Goal: Obtain resource: Download file/media

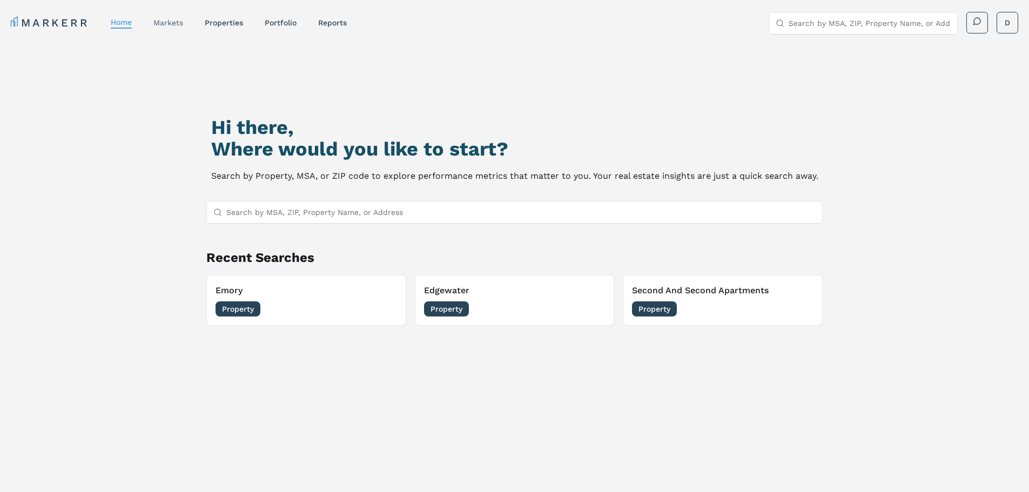
click at [178, 26] on link "markets" at bounding box center [168, 22] width 30 height 9
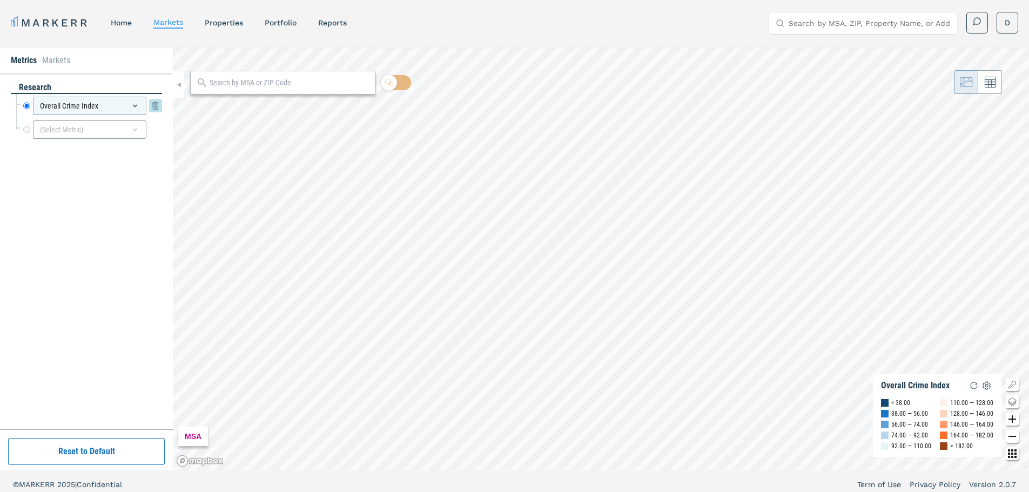
click at [127, 104] on div "Overall Crime Index" at bounding box center [89, 106] width 113 height 18
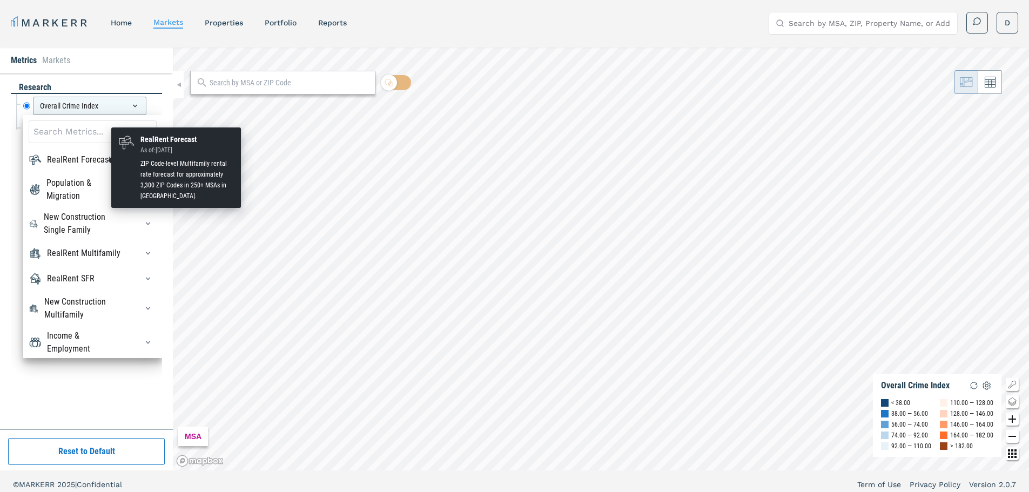
click at [82, 163] on div "RealRent Forecast" at bounding box center [79, 159] width 64 height 13
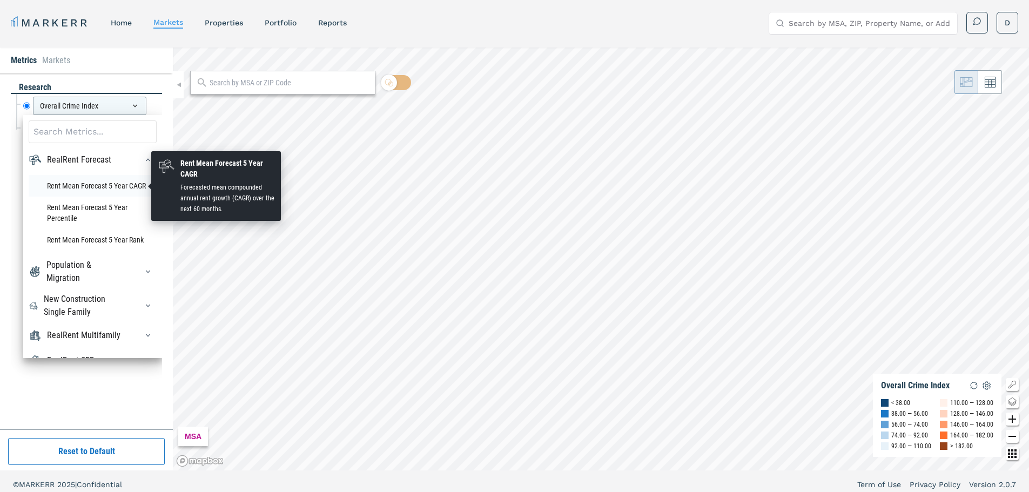
click at [114, 182] on li "Rent Mean Forecast 5 Year CAGR" at bounding box center [93, 186] width 128 height 22
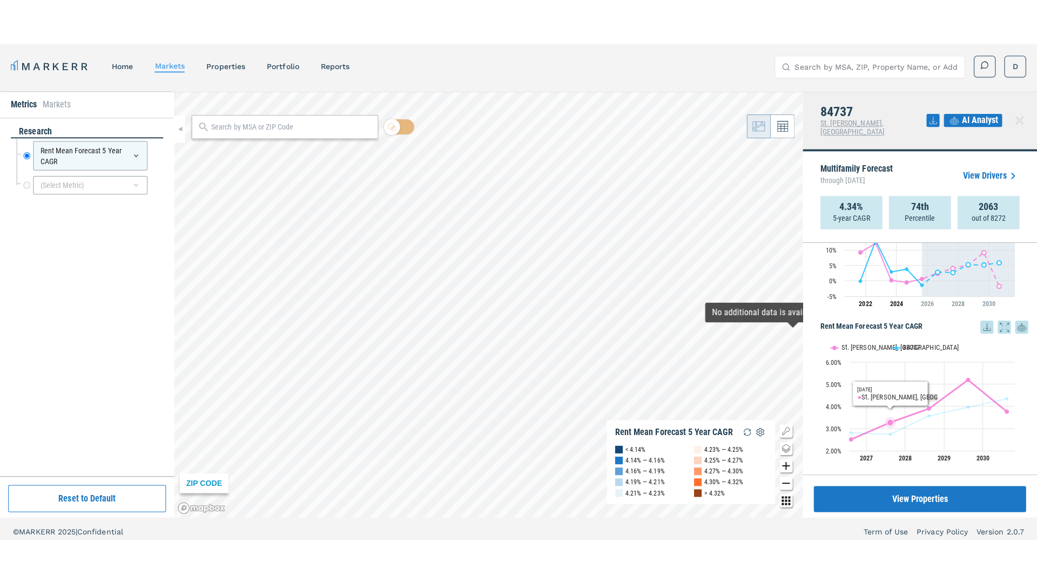
scroll to position [6, 0]
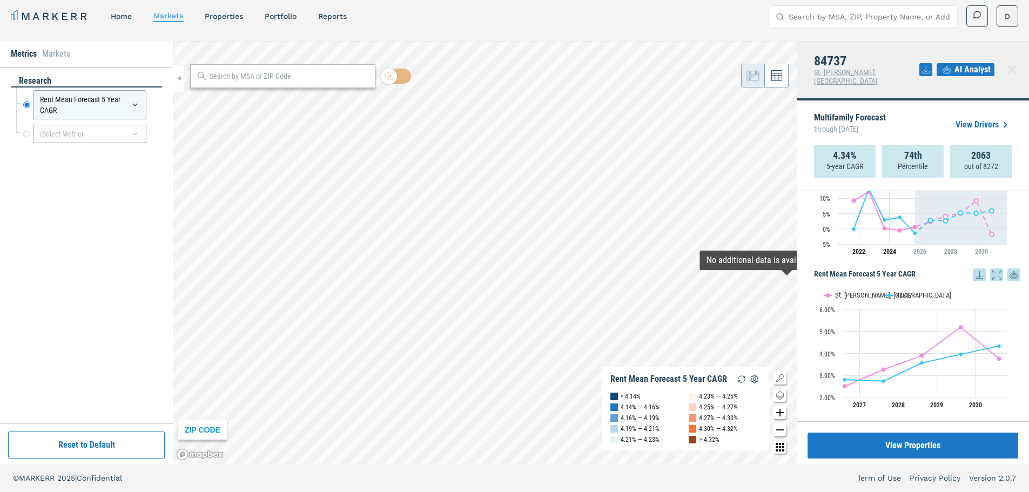
click at [990, 268] on icon at bounding box center [996, 274] width 13 height 13
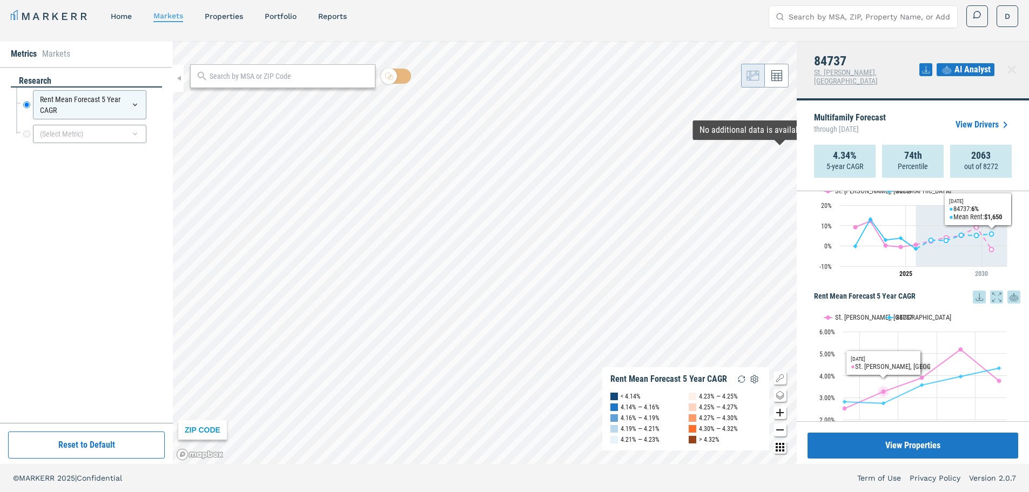
scroll to position [62, 0]
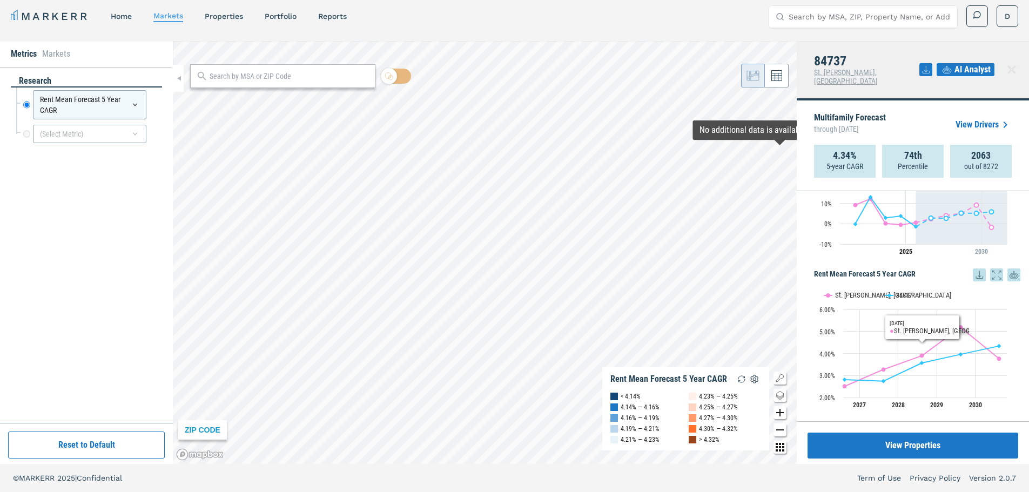
click at [973, 268] on icon at bounding box center [979, 274] width 13 height 13
click at [951, 259] on div "Rent Growth and 5-Year Forecast Rent Growth and 5-Year Forecast Line chart with…" at bounding box center [913, 306] width 232 height 230
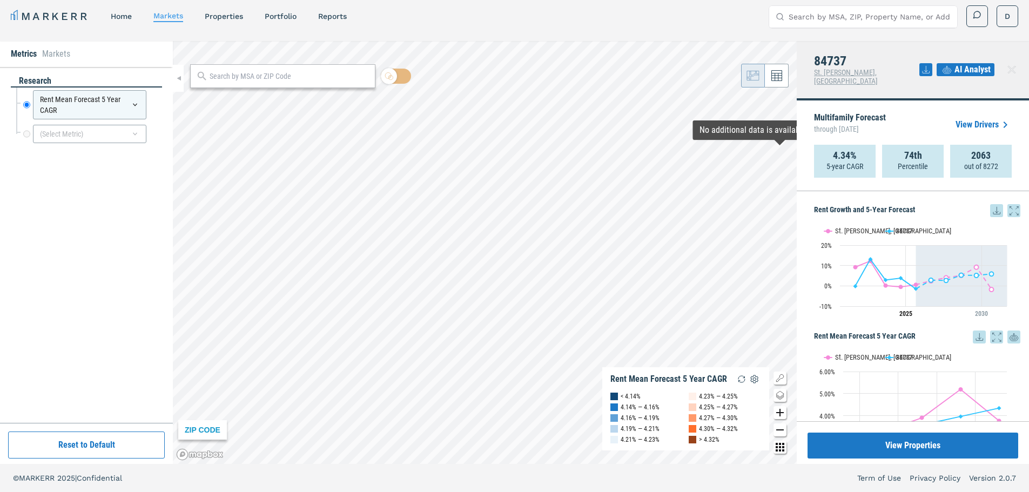
scroll to position [0, 0]
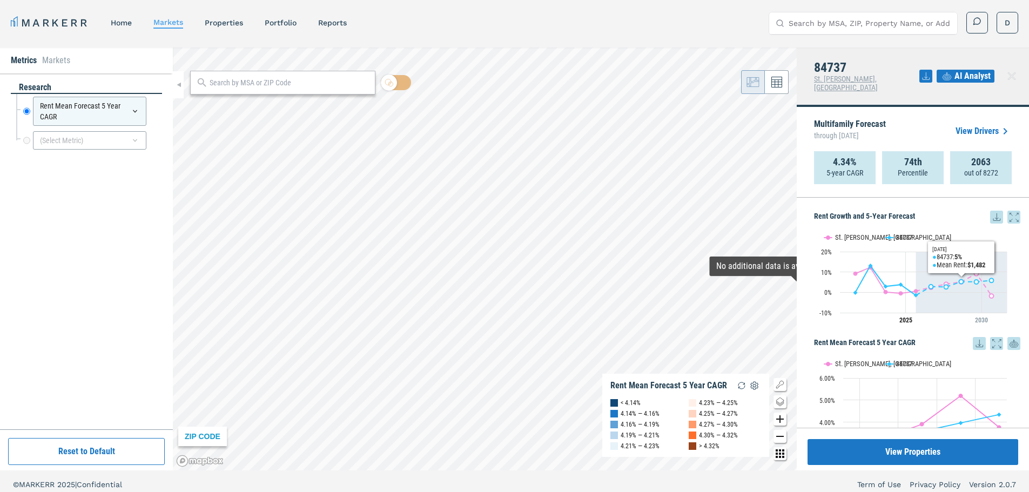
click at [993, 211] on icon at bounding box center [996, 217] width 13 height 13
click at [940, 272] on div "Download as XLS" at bounding box center [952, 278] width 86 height 24
